Goal: Task Accomplishment & Management: Use online tool/utility

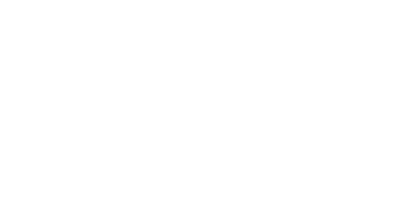
select select "Song"
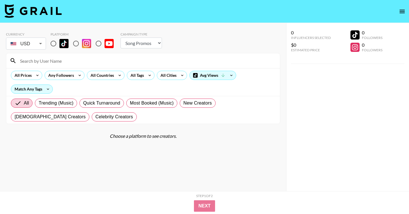
click at [59, 64] on input at bounding box center [147, 60] width 260 height 9
click at [52, 42] on input "radio" at bounding box center [53, 43] width 12 height 12
radio input "true"
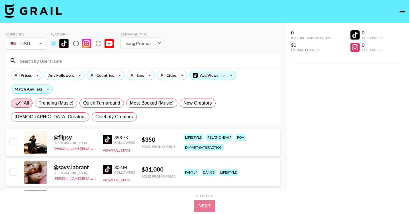
click at [58, 62] on input at bounding box center [147, 60] width 260 height 9
click at [144, 77] on div "All Tags" at bounding box center [136, 75] width 18 height 9
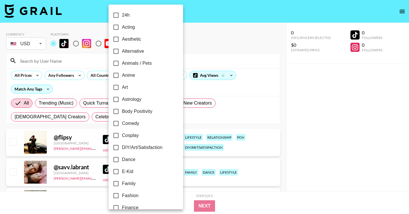
click at [131, 159] on span "Dance" at bounding box center [128, 159] width 13 height 7
click at [122, 159] on input "Dance" at bounding box center [116, 159] width 12 height 12
checkbox input "true"
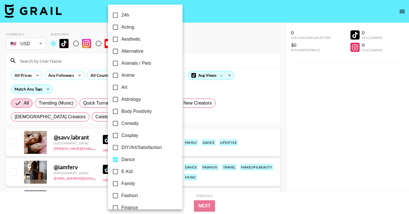
click at [304, 138] on div at bounding box center [204, 107] width 409 height 214
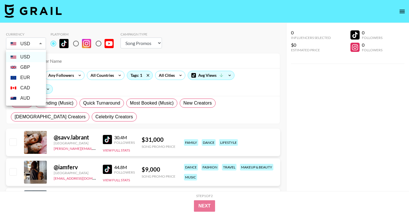
click at [37, 44] on div at bounding box center [204, 107] width 409 height 214
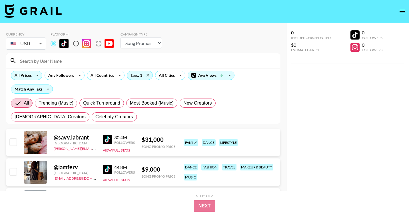
click at [27, 75] on div "All Prices" at bounding box center [22, 75] width 22 height 9
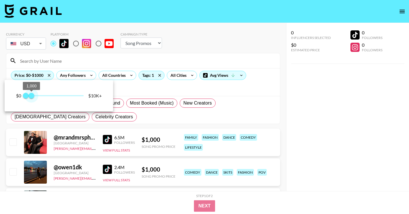
type input "750"
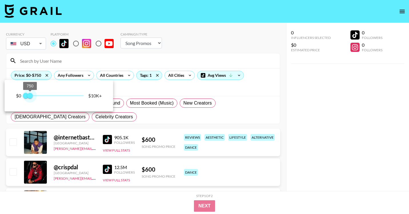
drag, startPoint x: 84, startPoint y: 97, endPoint x: 30, endPoint y: 96, distance: 54.3
click at [30, 96] on span "750" at bounding box center [30, 96] width 6 height 6
click at [303, 122] on div at bounding box center [204, 107] width 409 height 214
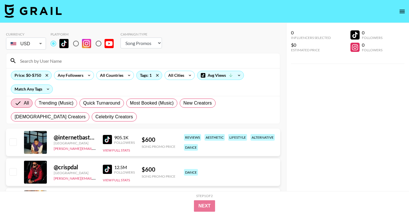
click at [108, 134] on div "905.1K Followers" at bounding box center [119, 139] width 32 height 10
click at [111, 140] on img at bounding box center [107, 139] width 9 height 9
click at [64, 164] on div "@ crispdal" at bounding box center [75, 166] width 42 height 7
click at [105, 139] on img at bounding box center [107, 139] width 9 height 9
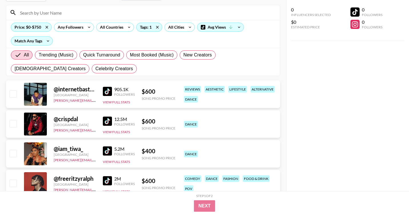
scroll to position [53, 0]
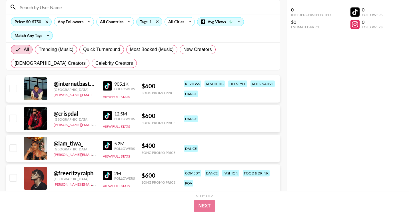
click at [106, 113] on img at bounding box center [107, 115] width 9 height 9
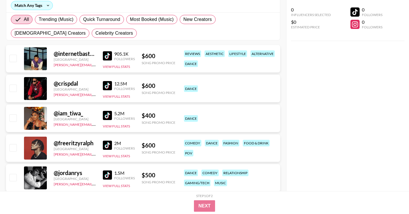
scroll to position [92, 0]
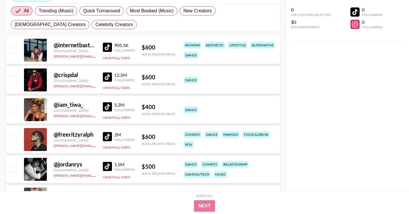
click at [107, 107] on img at bounding box center [107, 106] width 9 height 9
click at [112, 136] on img at bounding box center [107, 136] width 9 height 9
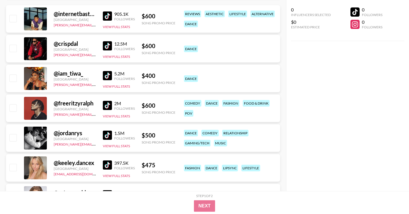
scroll to position [134, 0]
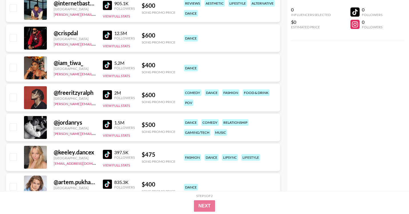
click at [107, 123] on img at bounding box center [107, 124] width 9 height 9
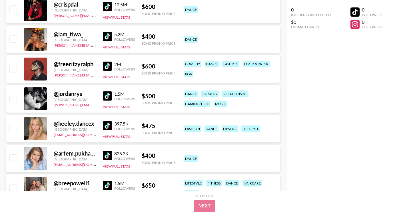
scroll to position [169, 0]
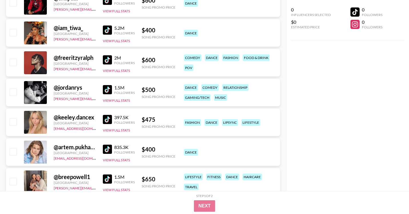
click at [109, 118] on img at bounding box center [107, 119] width 9 height 9
click at [114, 149] on div "835.3K Followers" at bounding box center [124, 149] width 21 height 10
click at [109, 149] on img at bounding box center [107, 148] width 9 height 9
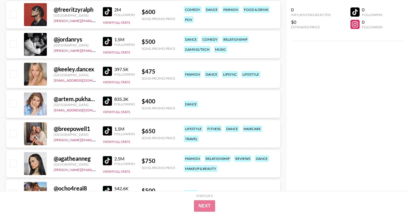
click at [105, 131] on img at bounding box center [107, 130] width 9 height 9
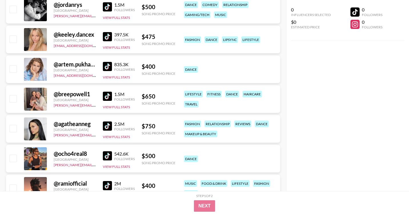
scroll to position [254, 0]
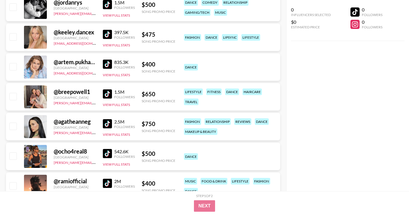
click at [107, 123] on img at bounding box center [107, 123] width 9 height 9
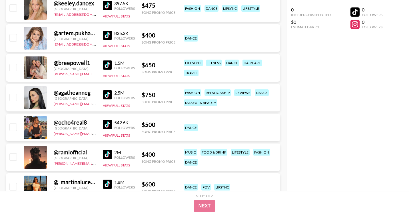
scroll to position [285, 0]
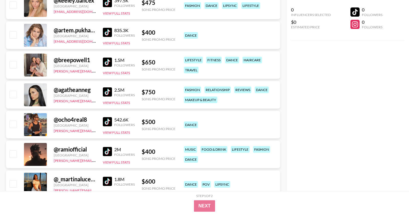
click at [109, 121] on img at bounding box center [107, 121] width 9 height 9
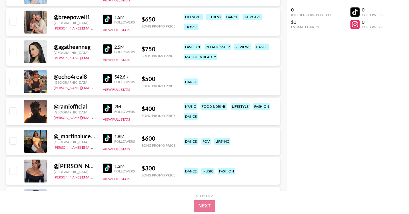
click at [109, 106] on img at bounding box center [107, 108] width 9 height 9
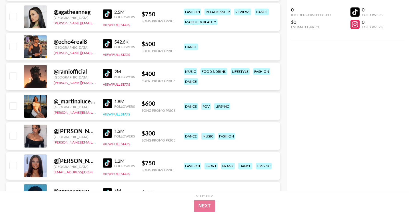
scroll to position [368, 0]
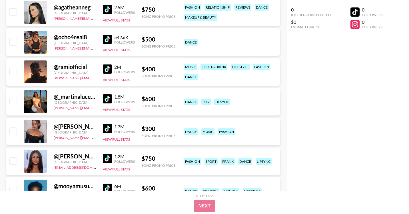
click at [105, 93] on div "1.8M Followers View Full Stats" at bounding box center [119, 101] width 32 height 20
click at [106, 97] on img at bounding box center [107, 98] width 9 height 9
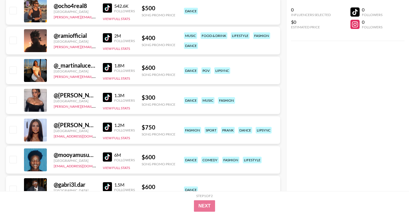
scroll to position [400, 0]
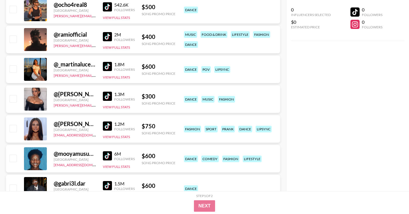
click at [110, 100] on img at bounding box center [107, 95] width 9 height 9
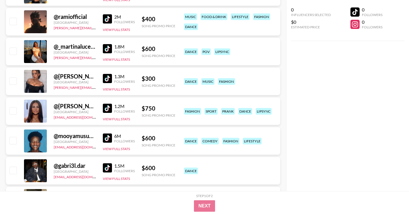
scroll to position [419, 0]
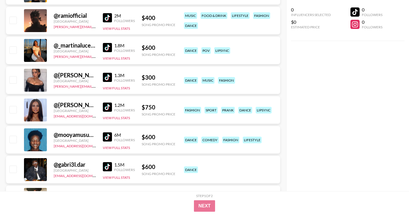
click at [107, 107] on img at bounding box center [107, 106] width 9 height 9
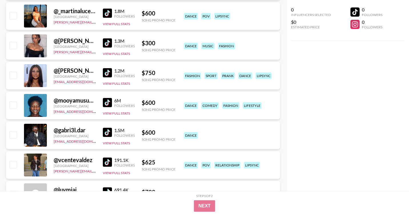
click at [108, 100] on img at bounding box center [107, 102] width 9 height 9
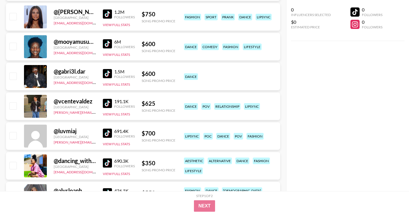
scroll to position [517, 0]
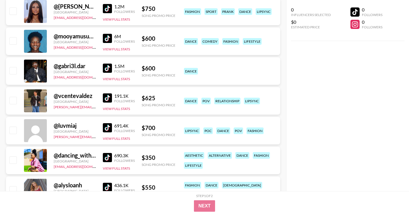
click at [108, 66] on img at bounding box center [107, 67] width 9 height 9
click at [106, 99] on img at bounding box center [107, 97] width 9 height 9
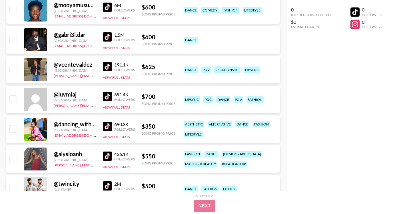
scroll to position [554, 0]
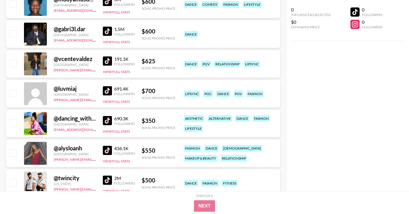
click at [110, 90] on img at bounding box center [107, 90] width 9 height 9
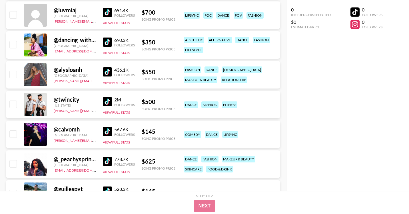
scroll to position [634, 0]
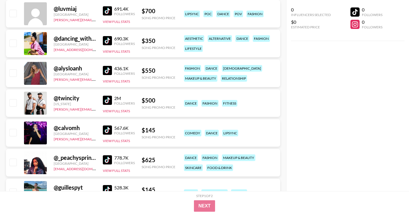
click at [109, 129] on img at bounding box center [107, 129] width 9 height 9
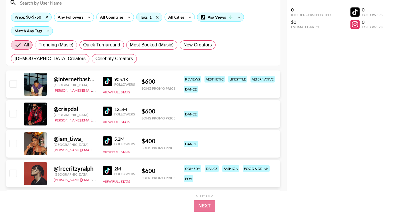
scroll to position [0, 0]
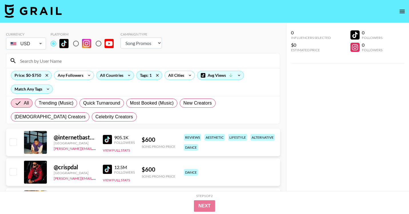
click at [116, 73] on div "All Countries" at bounding box center [111, 75] width 28 height 9
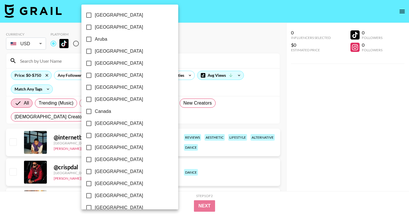
click at [113, 51] on span "[GEOGRAPHIC_DATA]" at bounding box center [119, 51] width 48 height 7
click at [95, 51] on input "[GEOGRAPHIC_DATA]" at bounding box center [89, 51] width 12 height 12
checkbox input "true"
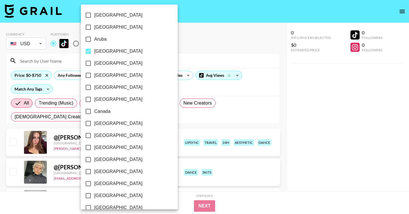
click at [109, 111] on span "Canada" at bounding box center [102, 111] width 16 height 7
click at [94, 111] on input "Canada" at bounding box center [88, 111] width 12 height 12
checkbox input "true"
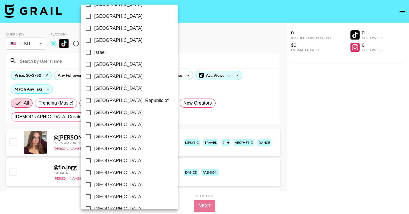
scroll to position [453, 0]
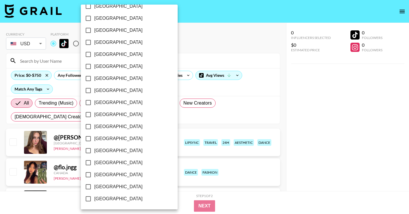
click at [110, 177] on span "[GEOGRAPHIC_DATA]" at bounding box center [118, 174] width 48 height 7
click at [94, 177] on input "[GEOGRAPHIC_DATA]" at bounding box center [88, 174] width 12 height 12
checkbox input "true"
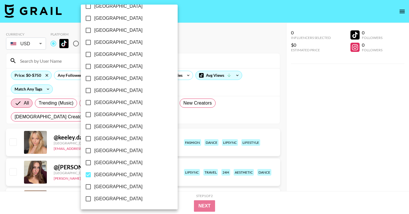
click at [110, 185] on span "[GEOGRAPHIC_DATA]" at bounding box center [118, 186] width 48 height 7
click at [94, 185] on input "[GEOGRAPHIC_DATA]" at bounding box center [88, 186] width 12 height 12
checkbox input "true"
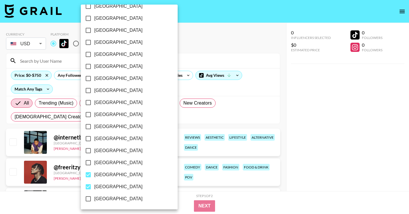
click at [311, 134] on div at bounding box center [204, 107] width 409 height 214
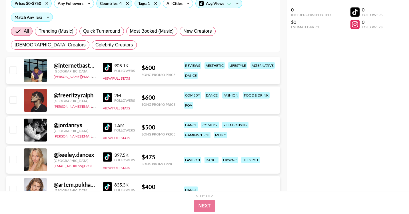
scroll to position [73, 0]
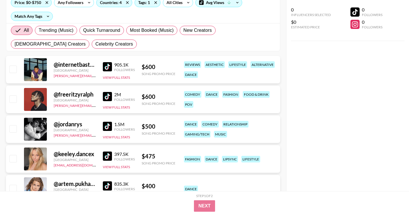
click at [110, 93] on img at bounding box center [107, 96] width 9 height 9
click at [111, 124] on img at bounding box center [107, 125] width 9 height 9
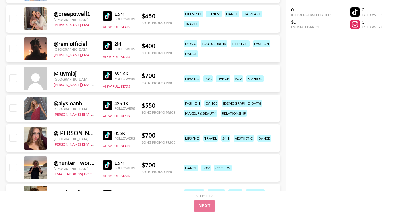
scroll to position [272, 0]
click at [105, 132] on img at bounding box center [107, 135] width 9 height 9
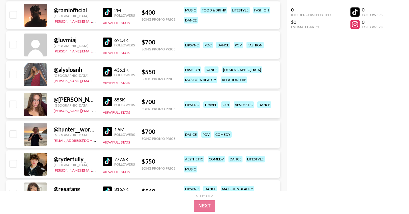
scroll to position [316, 0]
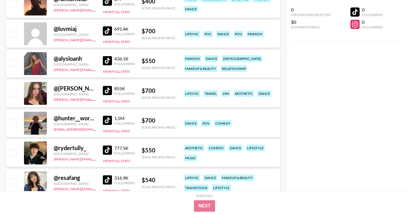
click at [107, 123] on img at bounding box center [107, 119] width 9 height 9
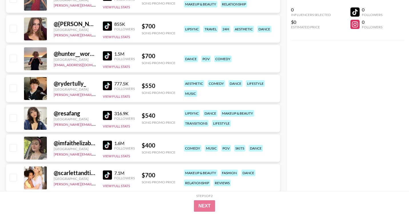
scroll to position [382, 0]
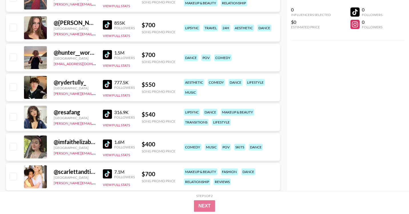
click at [105, 141] on img at bounding box center [107, 143] width 9 height 9
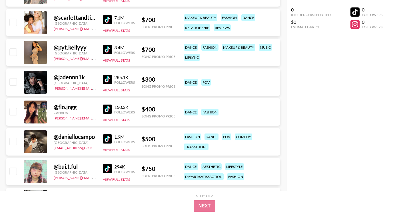
scroll to position [544, 0]
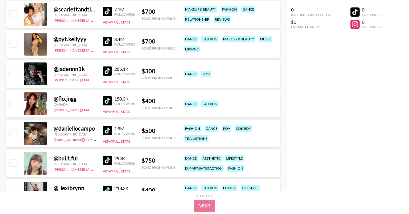
click at [111, 99] on img at bounding box center [107, 100] width 9 height 9
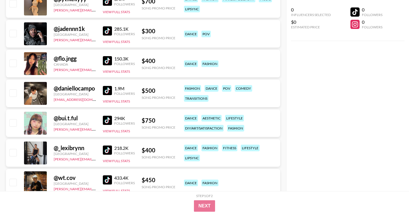
scroll to position [584, 0]
click at [111, 89] on img at bounding box center [107, 89] width 9 height 9
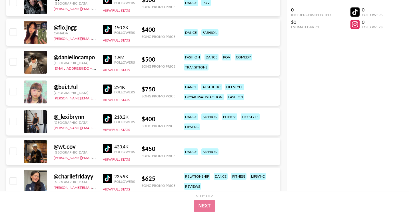
scroll to position [622, 0]
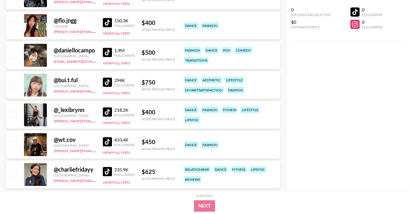
click at [106, 79] on img at bounding box center [107, 81] width 9 height 9
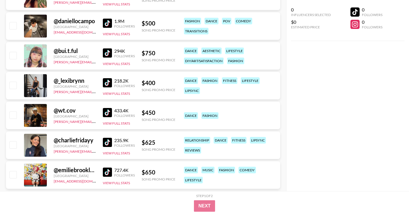
scroll to position [651, 0]
click at [108, 80] on img at bounding box center [107, 82] width 9 height 9
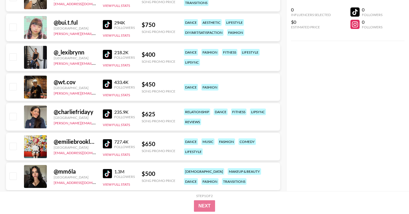
scroll to position [680, 0]
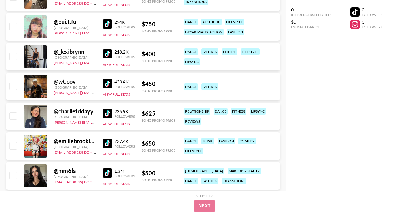
click at [109, 84] on img at bounding box center [107, 83] width 9 height 9
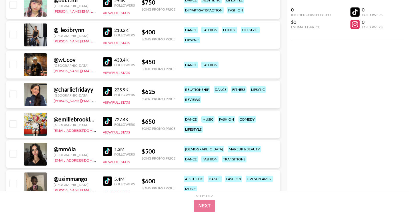
scroll to position [702, 0]
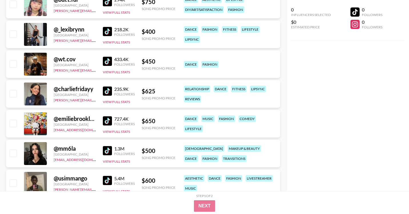
click at [111, 89] on img at bounding box center [107, 90] width 9 height 9
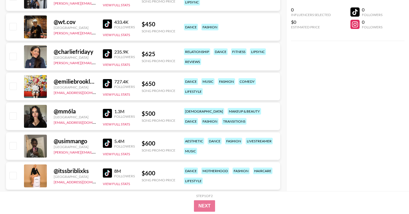
scroll to position [745, 0]
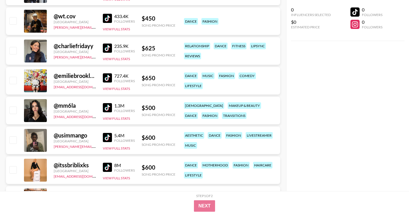
click at [109, 104] on img at bounding box center [107, 107] width 9 height 9
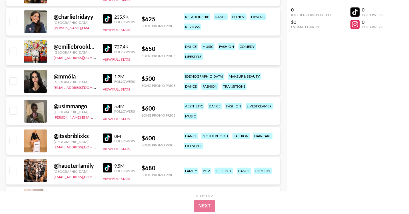
click at [109, 107] on img at bounding box center [107, 107] width 9 height 9
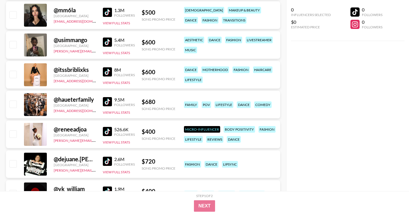
scroll to position [846, 0]
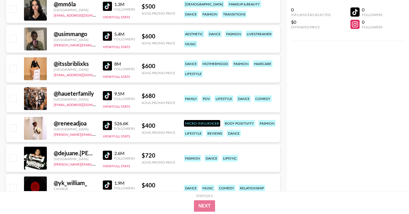
click at [103, 96] on img at bounding box center [107, 95] width 9 height 9
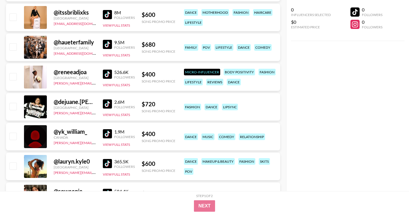
scroll to position [898, 0]
click at [108, 74] on img at bounding box center [107, 73] width 9 height 9
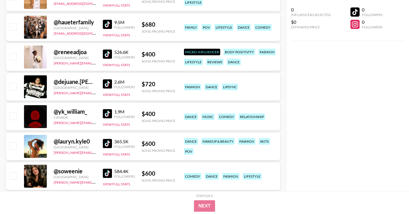
scroll to position [918, 0]
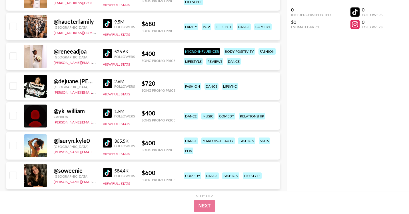
click at [105, 112] on img at bounding box center [107, 112] width 9 height 9
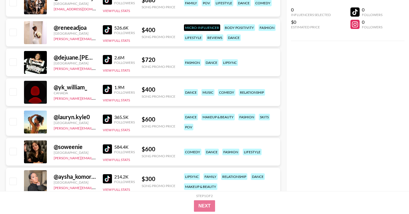
scroll to position [948, 0]
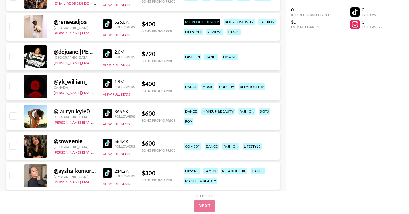
click at [104, 112] on img at bounding box center [107, 113] width 9 height 9
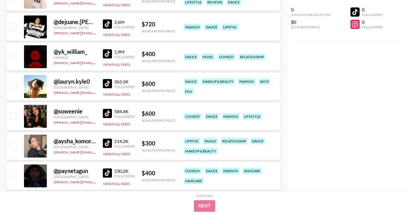
scroll to position [994, 0]
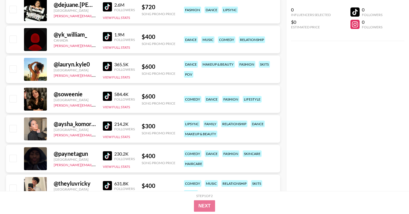
click at [104, 96] on img at bounding box center [107, 95] width 9 height 9
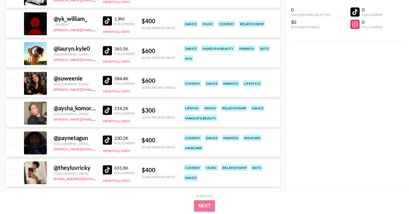
scroll to position [1014, 0]
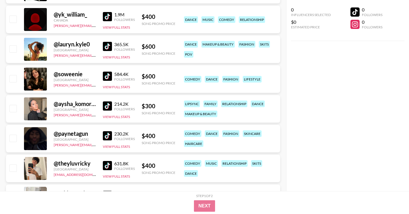
click at [108, 103] on img at bounding box center [107, 105] width 9 height 9
click at [106, 133] on img at bounding box center [107, 135] width 9 height 9
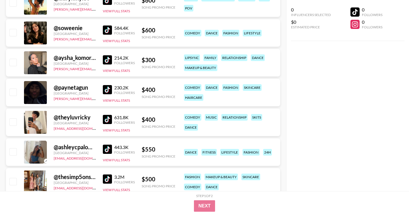
scroll to position [1062, 0]
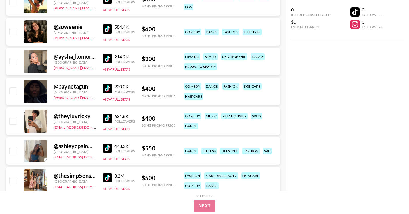
click at [106, 116] on img at bounding box center [107, 117] width 9 height 9
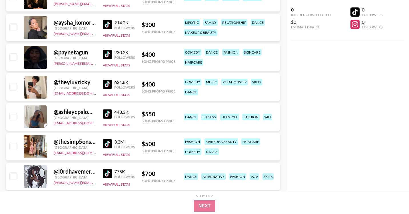
scroll to position [1097, 0]
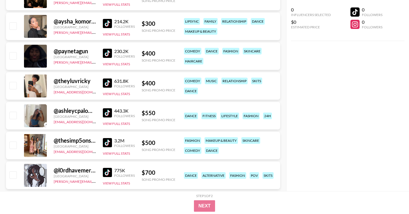
click at [106, 113] on img at bounding box center [107, 112] width 9 height 9
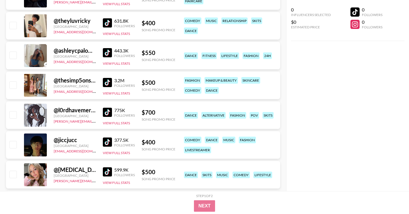
scroll to position [1157, 0]
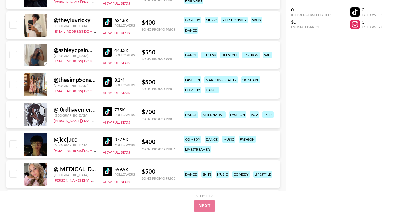
click at [107, 109] on img at bounding box center [107, 111] width 9 height 9
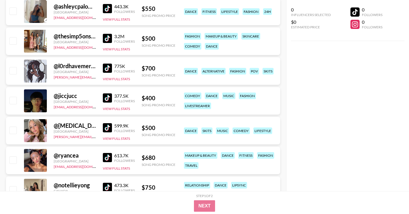
scroll to position [1209, 0]
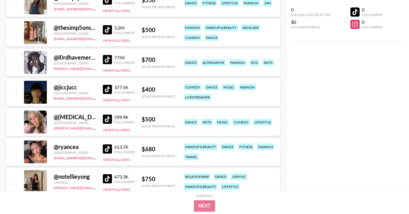
click at [111, 89] on img at bounding box center [107, 89] width 9 height 9
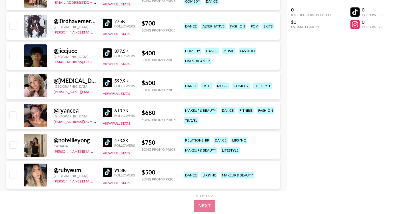
scroll to position [1246, 0]
click at [108, 110] on img at bounding box center [107, 111] width 9 height 9
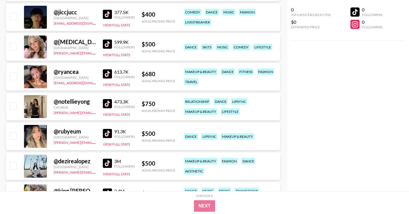
click at [108, 103] on img at bounding box center [107, 103] width 9 height 9
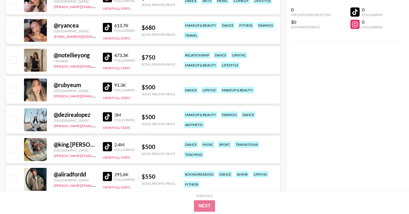
scroll to position [1330, 0]
click at [110, 85] on img at bounding box center [107, 87] width 9 height 9
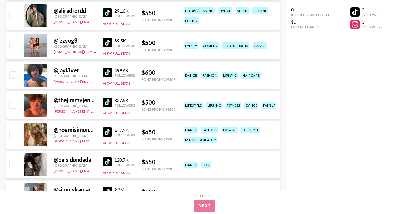
scroll to position [1494, 0]
click at [107, 72] on img at bounding box center [107, 71] width 9 height 9
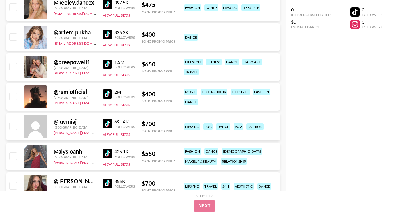
scroll to position [0, 0]
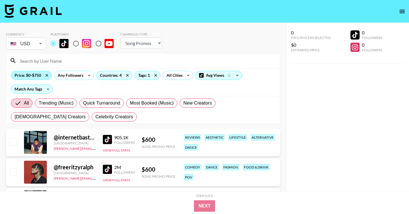
click at [35, 77] on div "Price: $0-$750" at bounding box center [31, 75] width 40 height 9
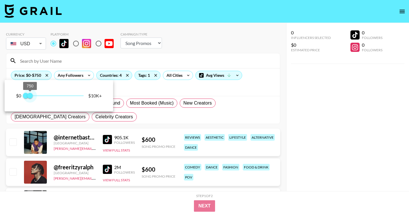
type input "500"
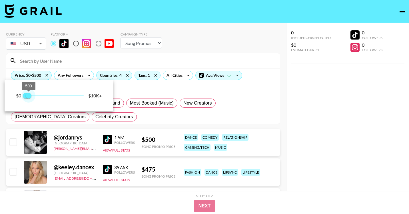
click at [29, 96] on span "500" at bounding box center [29, 96] width 6 height 6
click at [324, 178] on div at bounding box center [204, 107] width 409 height 214
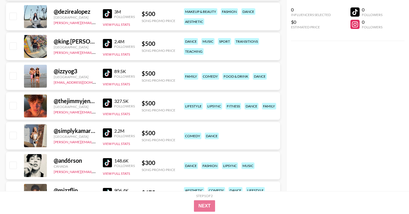
scroll to position [721, 0]
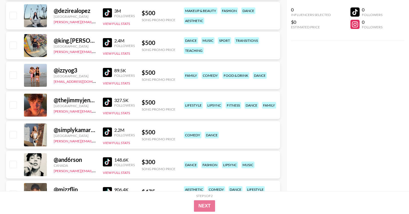
click at [107, 101] on img at bounding box center [107, 101] width 9 height 9
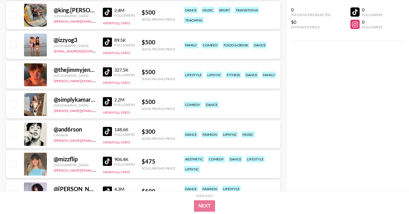
scroll to position [756, 0]
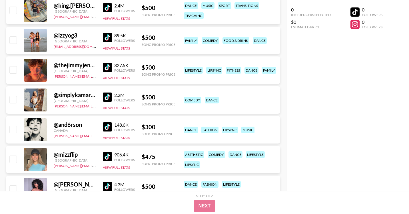
click at [107, 125] on img at bounding box center [107, 126] width 9 height 9
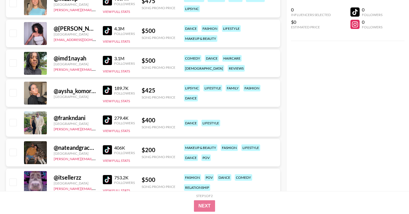
scroll to position [912, 0]
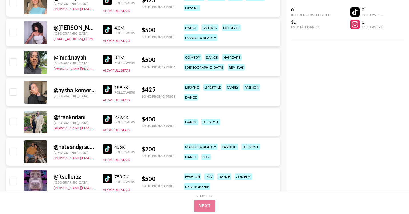
click at [108, 92] on img at bounding box center [107, 89] width 9 height 9
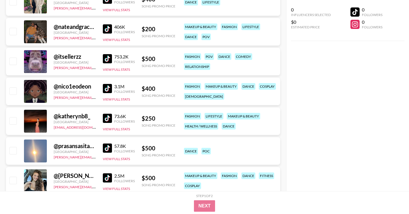
scroll to position [1032, 0]
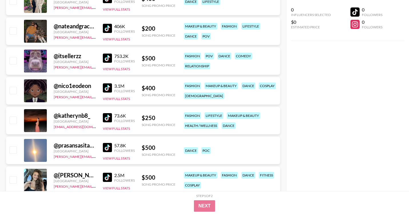
click at [105, 117] on img at bounding box center [107, 117] width 9 height 9
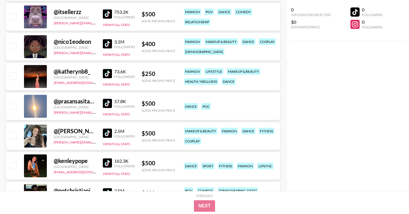
scroll to position [1089, 0]
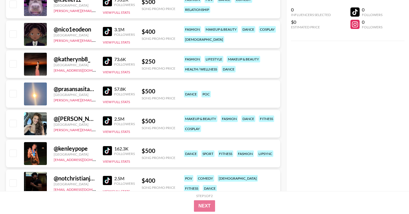
click at [110, 94] on img at bounding box center [107, 90] width 9 height 9
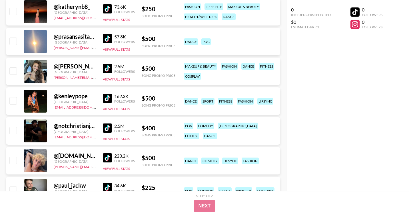
click at [106, 100] on img at bounding box center [107, 97] width 9 height 9
click at [107, 67] on img at bounding box center [107, 68] width 9 height 9
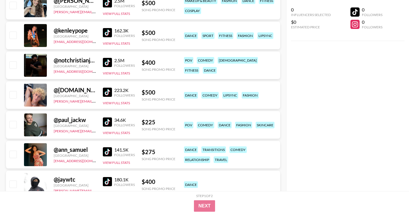
scroll to position [1207, 0]
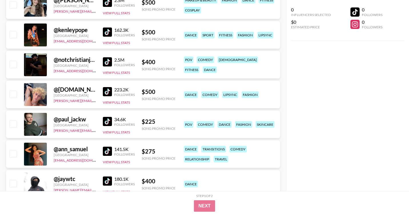
click at [104, 93] on img at bounding box center [107, 91] width 9 height 9
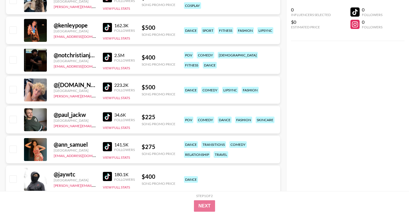
scroll to position [1212, 0]
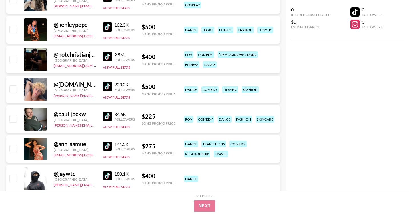
click at [108, 114] on img at bounding box center [107, 115] width 9 height 9
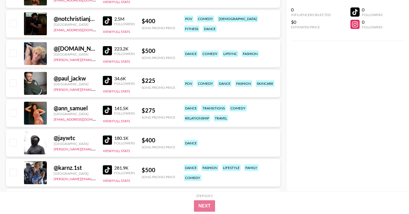
scroll to position [1249, 0]
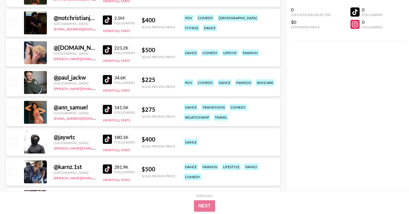
click at [108, 107] on img at bounding box center [107, 109] width 9 height 9
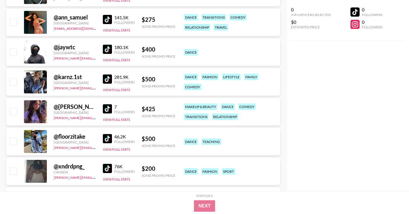
scroll to position [1345, 0]
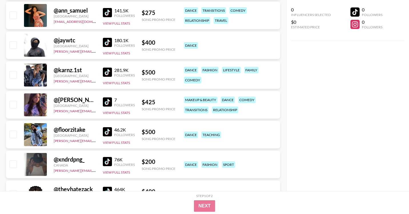
click at [111, 102] on img at bounding box center [107, 101] width 9 height 9
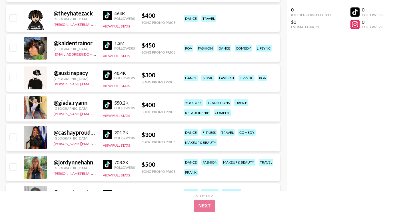
scroll to position [1529, 0]
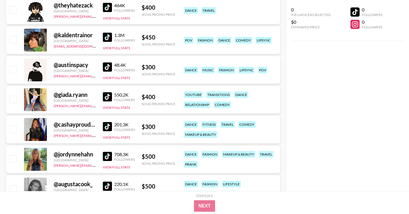
click at [105, 97] on img at bounding box center [107, 96] width 9 height 9
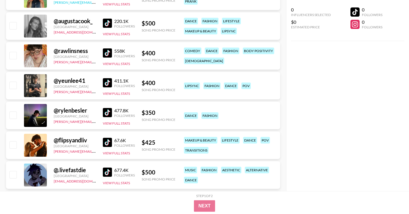
scroll to position [1692, 0]
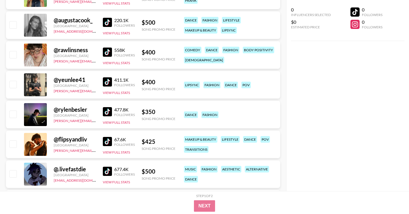
click at [99, 112] on div "@ rylenbesler [GEOGRAPHIC_DATA] [PERSON_NAME][EMAIL_ADDRESS][DOMAIN_NAME] 477.8…" at bounding box center [143, 114] width 274 height 27
click at [107, 112] on img at bounding box center [107, 111] width 9 height 9
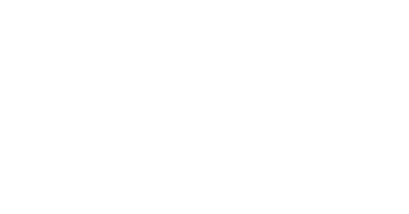
select select "Song"
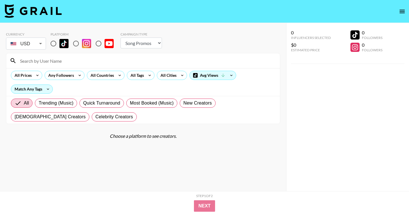
click at [54, 41] on input "radio" at bounding box center [53, 43] width 12 height 12
radio input "true"
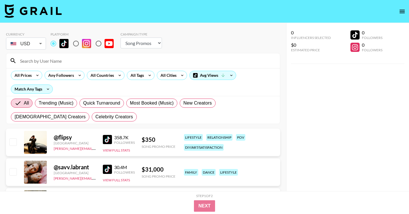
click at [65, 58] on input at bounding box center [147, 60] width 260 height 9
paste input "@angelbryantt"
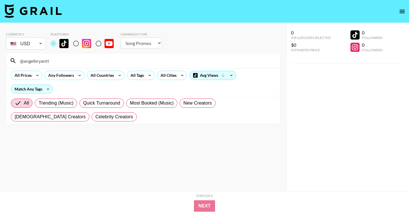
type input "@angelbryantt"
